Goal: Information Seeking & Learning: Find specific fact

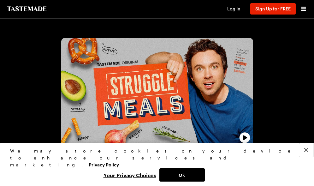
click at [306, 157] on button "Close" at bounding box center [306, 150] width 14 height 14
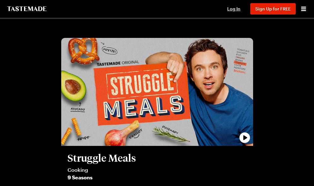
click at [236, 136] on icon "play trailer" at bounding box center [245, 137] width 19 height 19
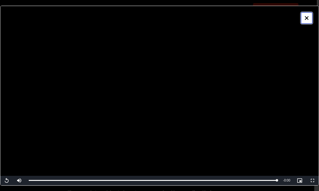
click at [306, 19] on icon "Close" at bounding box center [307, 18] width 6 height 6
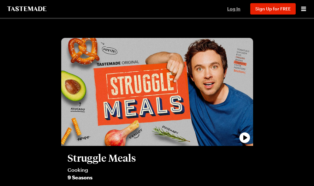
click at [227, 11] on span "Log In" at bounding box center [233, 8] width 13 height 5
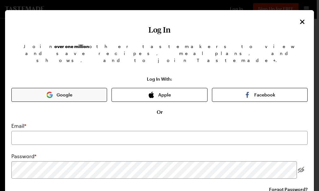
click at [89, 102] on button "Google" at bounding box center [59, 95] width 96 height 14
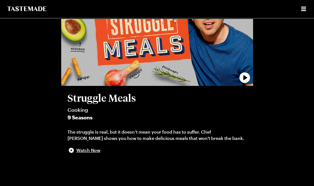
scroll to position [64, 0]
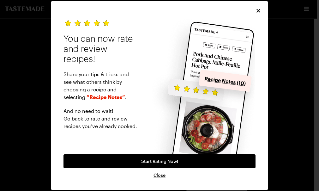
drag, startPoint x: 316, startPoint y: 19, endPoint x: 319, endPoint y: 29, distance: 10.5
click at [252, 17] on div "You can now rate and review recipes! Share your tips & tricks and see what othe…" at bounding box center [159, 95] width 217 height 189
click at [256, 13] on icon "Close" at bounding box center [259, 10] width 6 height 6
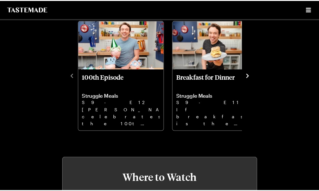
scroll to position [245, 0]
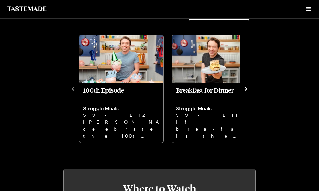
click at [233, 21] on button "Season 9" at bounding box center [219, 14] width 61 height 14
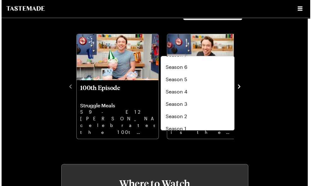
scroll to position [47, 0]
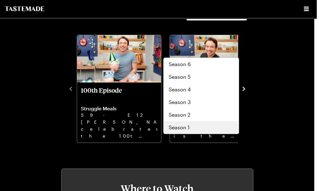
click at [217, 131] on div "Season 1" at bounding box center [201, 127] width 65 height 8
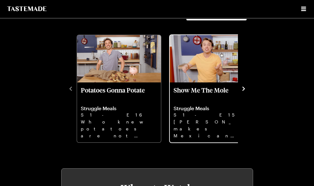
click at [217, 139] on link "Show Me The Mole Struggle Meals S1 - E15 [PERSON_NAME] makes Mexican-inspired r…" at bounding box center [212, 112] width 76 height 52
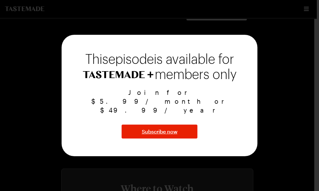
click at [276, 37] on div at bounding box center [159, 95] width 319 height 191
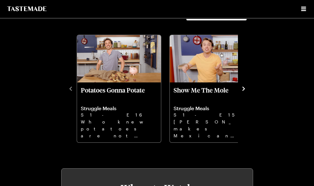
click at [241, 92] on icon "navigate to next item" at bounding box center [244, 89] width 6 height 6
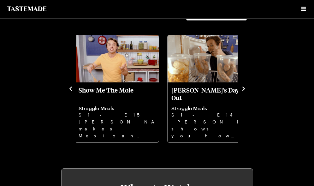
click at [241, 92] on icon "navigate to next item" at bounding box center [244, 89] width 6 height 6
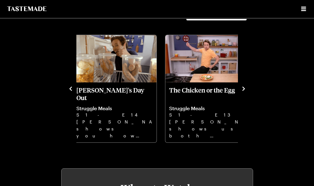
click at [241, 92] on icon "navigate to next item" at bounding box center [244, 89] width 6 height 6
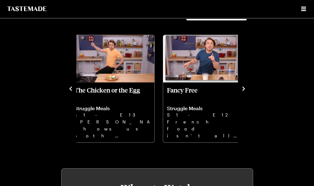
click at [241, 92] on icon "navigate to next item" at bounding box center [244, 89] width 6 height 6
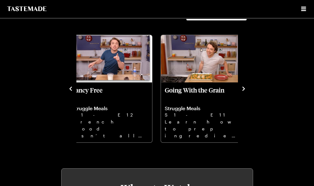
click at [241, 92] on icon "navigate to next item" at bounding box center [244, 89] width 6 height 6
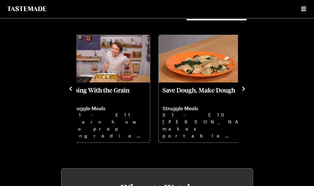
click at [241, 92] on icon "navigate to next item" at bounding box center [244, 89] width 6 height 6
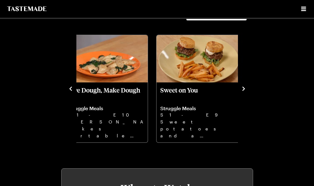
click at [241, 92] on button "navigate to next item" at bounding box center [244, 88] width 6 height 8
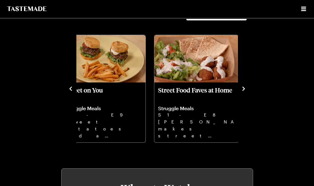
click at [241, 92] on button "navigate to next item" at bounding box center [244, 88] width 6 height 8
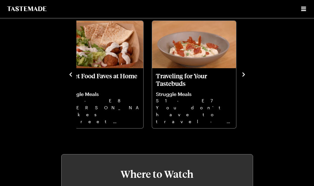
scroll to position [260, 0]
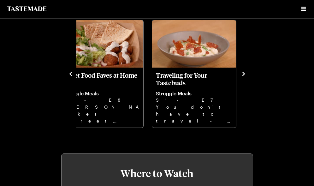
drag, startPoint x: 238, startPoint y: 129, endPoint x: 241, endPoint y: 129, distance: 3.6
click at [241, 128] on div "Episodes Season 1 Potatoes Gonna Potate Struggle Meals S1 - E16 Who knew potato…" at bounding box center [157, 60] width 192 height 136
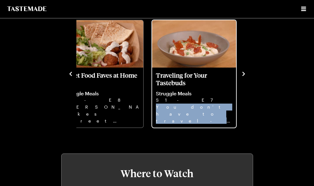
drag, startPoint x: 241, startPoint y: 129, endPoint x: 188, endPoint y: 154, distance: 58.4
click at [188, 128] on div "Episodes Season 1 Potatoes Gonna Potate Struggle Meals S1 - E16 Who knew potato…" at bounding box center [157, 60] width 192 height 136
click at [188, 124] on p "You don't have to travel - Italian and Filipino foods are accessible right here…" at bounding box center [194, 114] width 76 height 20
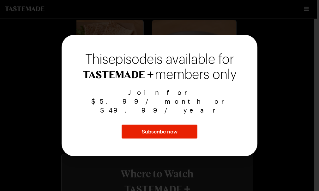
click at [274, 107] on div at bounding box center [159, 95] width 319 height 191
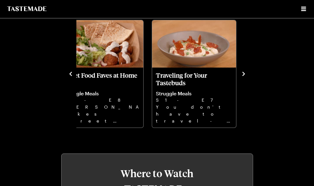
click at [241, 77] on icon "navigate to next item" at bounding box center [244, 74] width 6 height 6
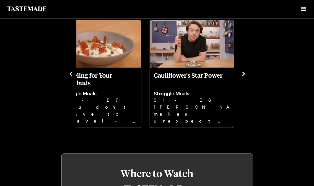
click at [241, 77] on icon "navigate to next item" at bounding box center [244, 74] width 6 height 6
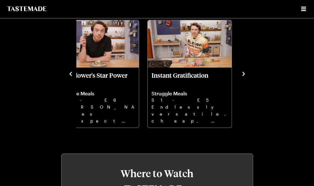
click at [241, 77] on icon "navigate to next item" at bounding box center [244, 74] width 6 height 6
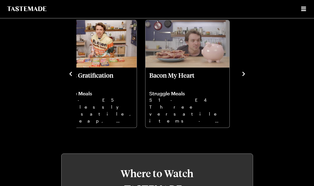
click at [241, 77] on icon "navigate to next item" at bounding box center [244, 74] width 6 height 6
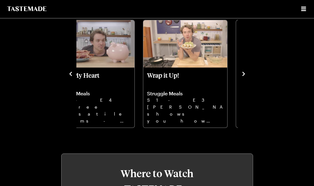
click at [241, 77] on icon "navigate to next item" at bounding box center [244, 74] width 6 height 6
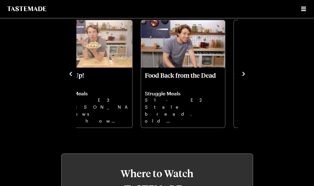
click at [241, 77] on icon "navigate to next item" at bounding box center [244, 74] width 6 height 6
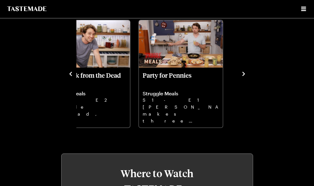
click at [241, 77] on icon "navigate to next item" at bounding box center [244, 74] width 6 height 6
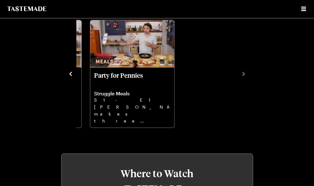
click at [306, 7] on icon "Open menu" at bounding box center [303, 9] width 5 height 4
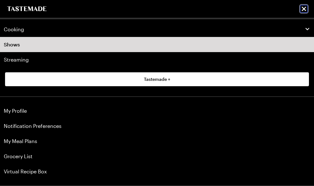
scroll to position [298, 0]
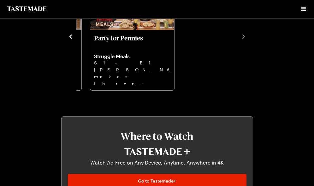
click at [306, 12] on icon "Open menu" at bounding box center [304, 9] width 8 height 8
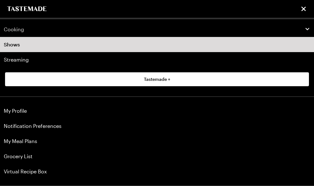
click at [305, 32] on icon "button" at bounding box center [308, 29] width 6 height 6
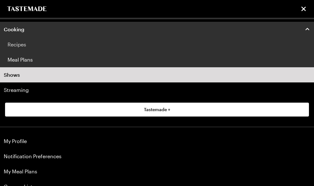
click at [46, 52] on link "Recipes" at bounding box center [157, 44] width 314 height 15
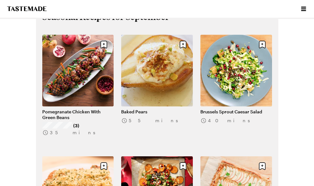
scroll to position [128, 2]
click at [312, 18] on div "Cooking Shows Streaming Tastemade +" at bounding box center [157, 9] width 314 height 19
click at [312, 19] on div "Cooking Shows Streaming Tastemade +" at bounding box center [157, 9] width 314 height 19
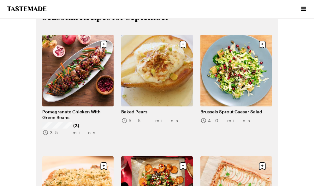
click at [312, 18] on div "Cooking Shows Streaming Tastemade +" at bounding box center [157, 9] width 314 height 19
click at [304, 7] on icon "Open menu" at bounding box center [303, 9] width 5 height 4
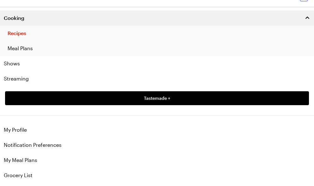
scroll to position [0, 0]
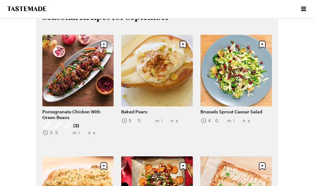
click at [304, 8] on icon "Open menu" at bounding box center [304, 9] width 8 height 8
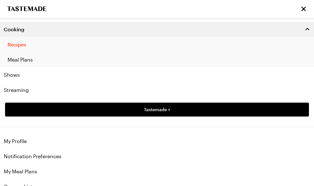
click at [237, 47] on link "Recipes" at bounding box center [157, 44] width 314 height 15
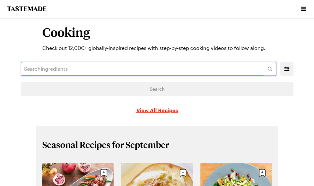
click at [154, 76] on input "text" at bounding box center [149, 69] width 256 height 14
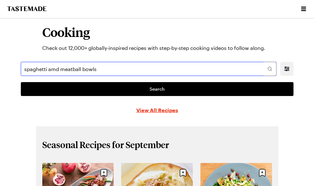
type input "spaghetti amd meatball bowls"
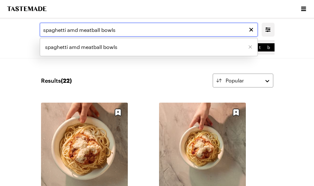
click at [191, 35] on input "spaghetti amd meatball bowls" at bounding box center [149, 30] width 218 height 14
click at [150, 37] on input "spaghetti amd meatball bowls" at bounding box center [149, 30] width 218 height 14
click at [156, 55] on li "spaghetti amd meatball bowls" at bounding box center [149, 46] width 218 height 15
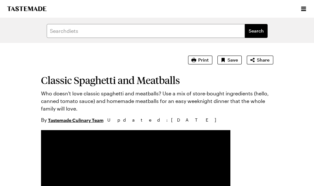
type textarea "x"
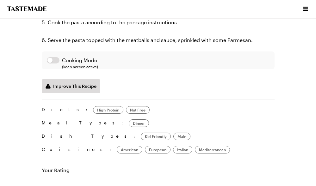
scroll to position [655, 0]
